Goal: Find contact information: Find contact information

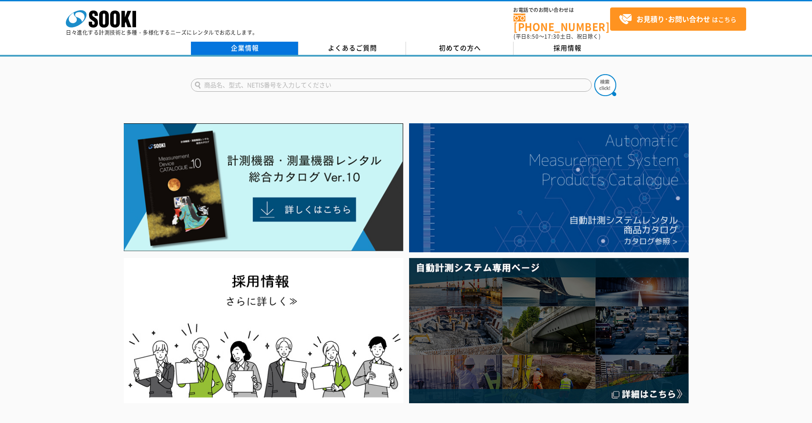
click at [245, 42] on link "企業情報" at bounding box center [245, 48] width 108 height 13
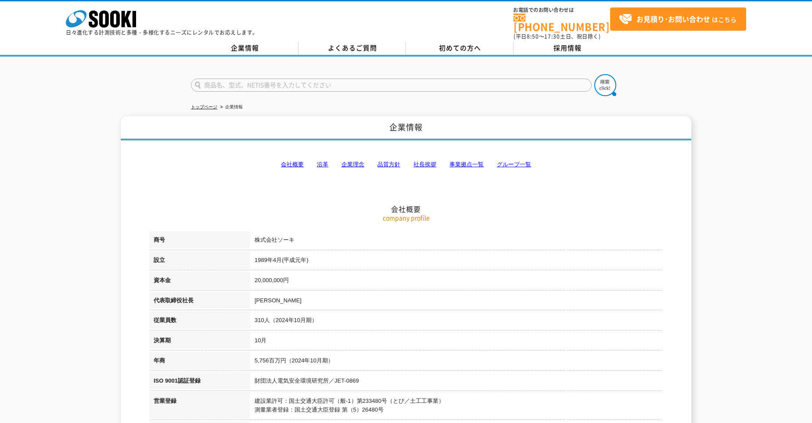
click at [467, 161] on link "事業拠点一覧" at bounding box center [467, 164] width 34 height 7
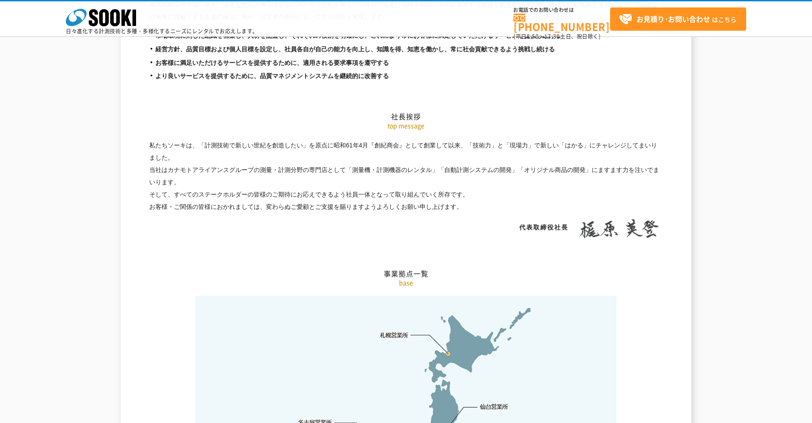
scroll to position [1763, 0]
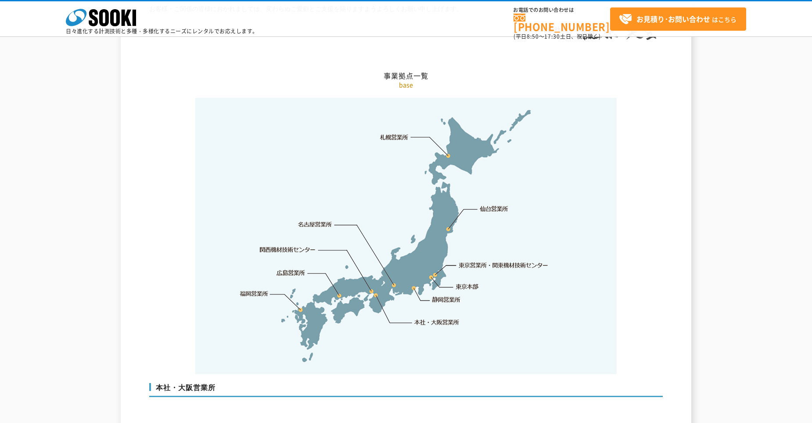
click at [427, 318] on link "本社・大阪営業所" at bounding box center [437, 322] width 46 height 9
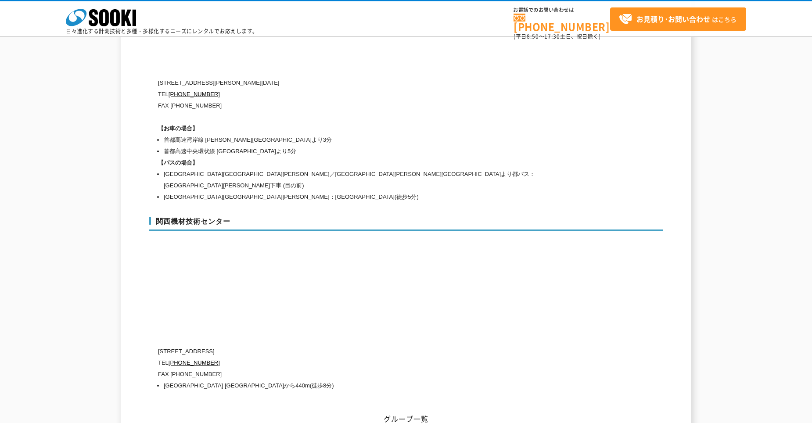
scroll to position [3920, 0]
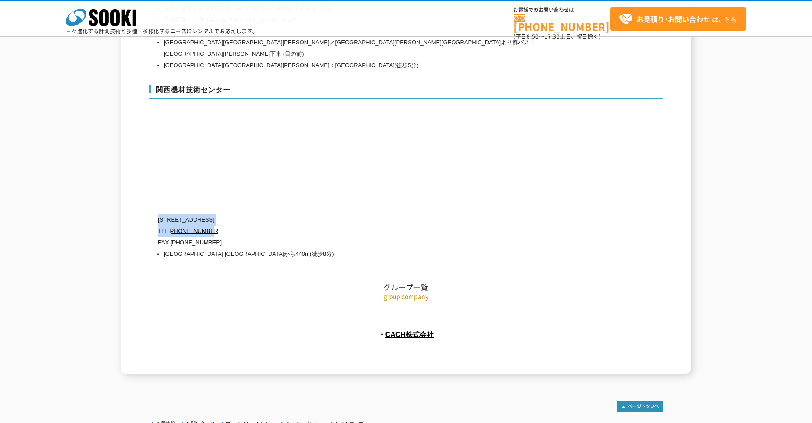
drag, startPoint x: 216, startPoint y: 202, endPoint x: 158, endPoint y: 191, distance: 59.1
click at [158, 214] on div "〒660-0083 兵庫県尼崎市道意町5-40-1 TEL 0120-856-990 FAX (06)6430-0314 阪神線 尼崎センタープール前駅から4…" at bounding box center [369, 237] width 422 height 46
click at [394, 226] on p "TEL 0120-856-990" at bounding box center [369, 231] width 422 height 11
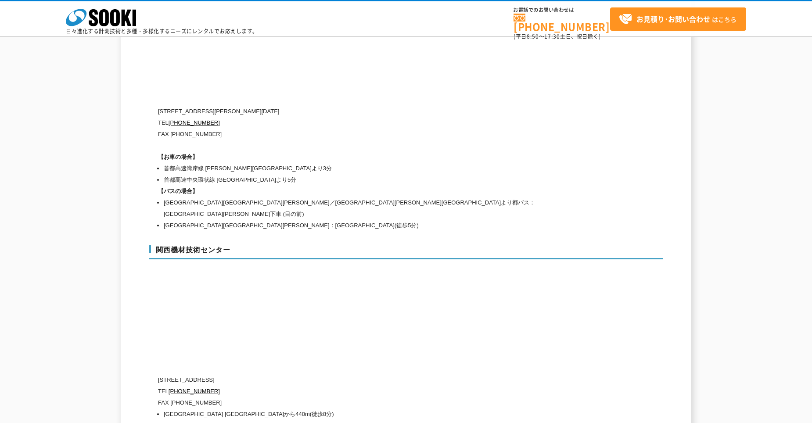
scroll to position [3745, 0]
